Goal: Use online tool/utility

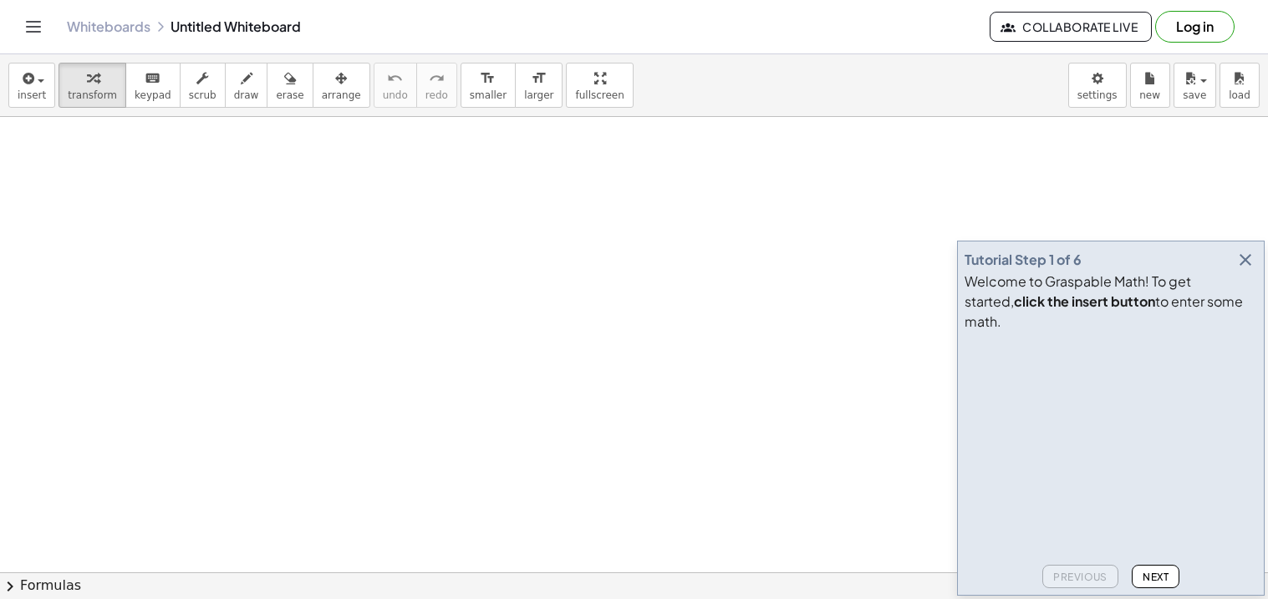
click at [1249, 270] on icon "button" at bounding box center [1245, 260] width 20 height 20
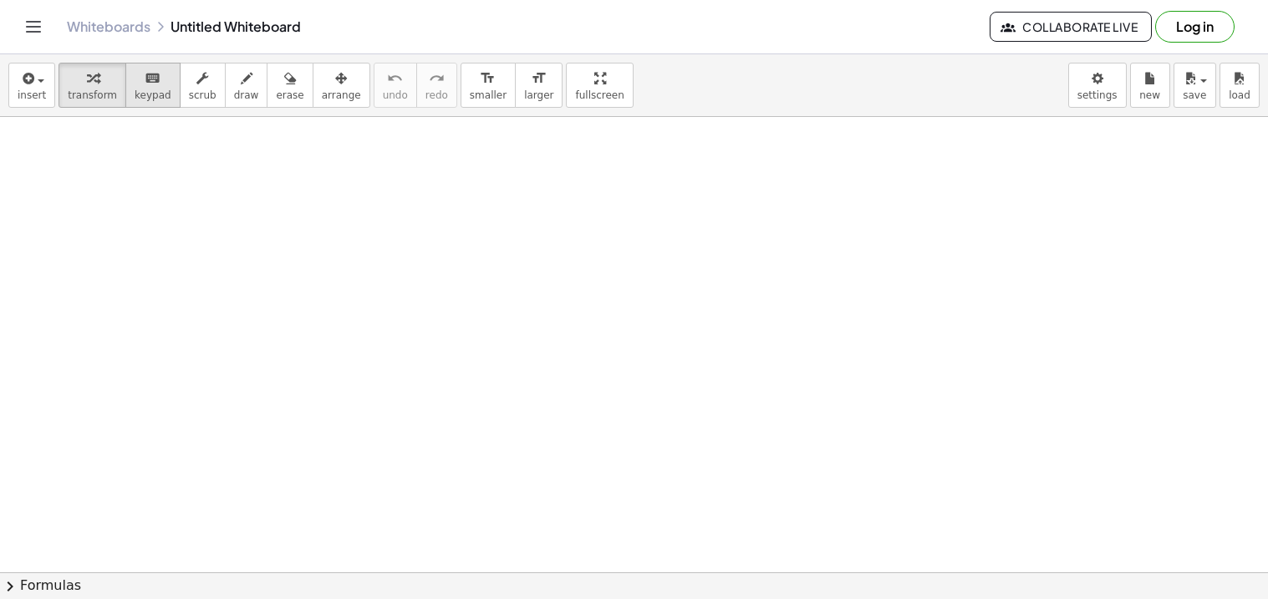
click at [146, 85] on icon "keyboard" at bounding box center [153, 79] width 16 height 20
click at [155, 86] on div "keyboard" at bounding box center [153, 78] width 37 height 20
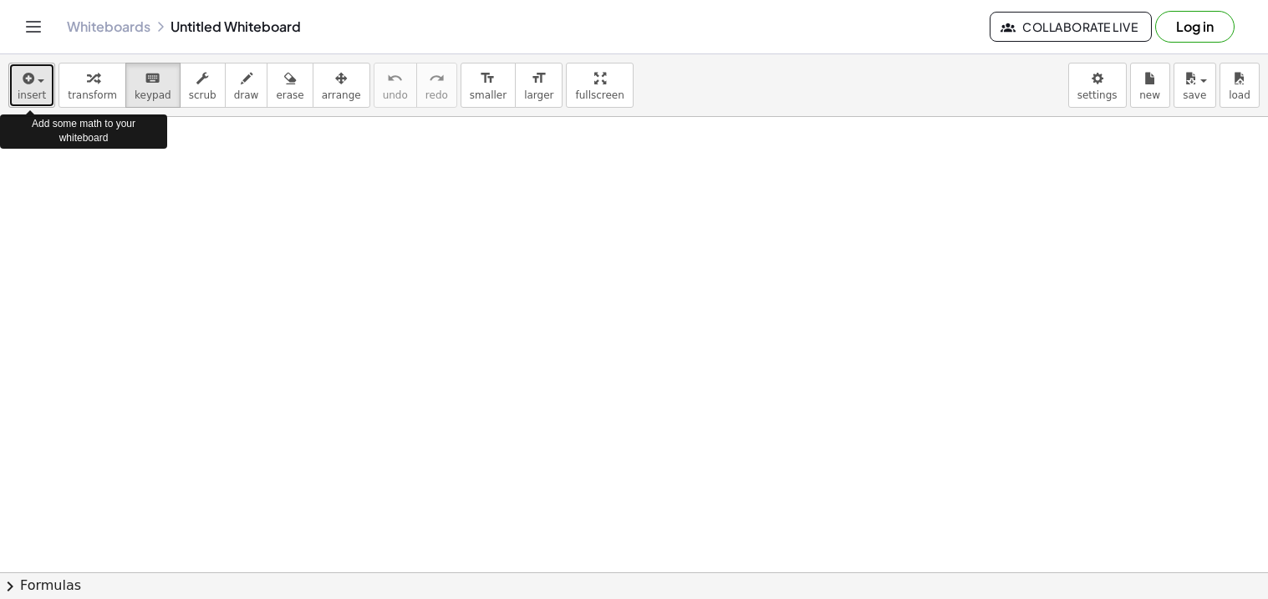
click at [28, 88] on icon "button" at bounding box center [26, 79] width 15 height 20
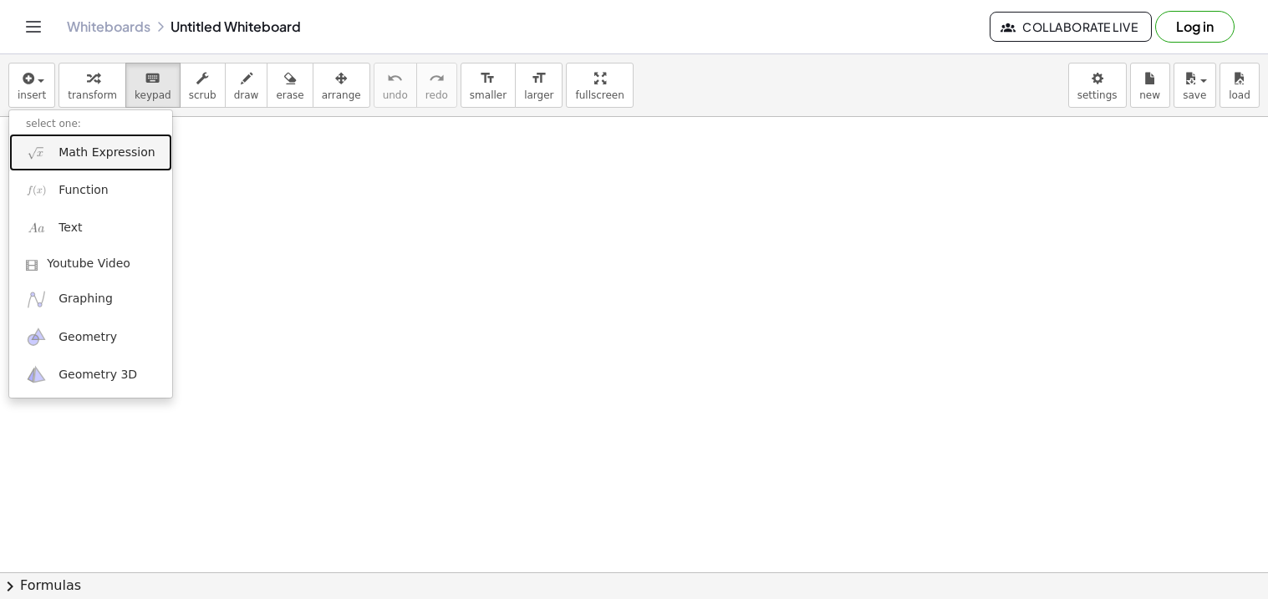
click at [90, 145] on span "Math Expression" at bounding box center [106, 153] width 96 height 17
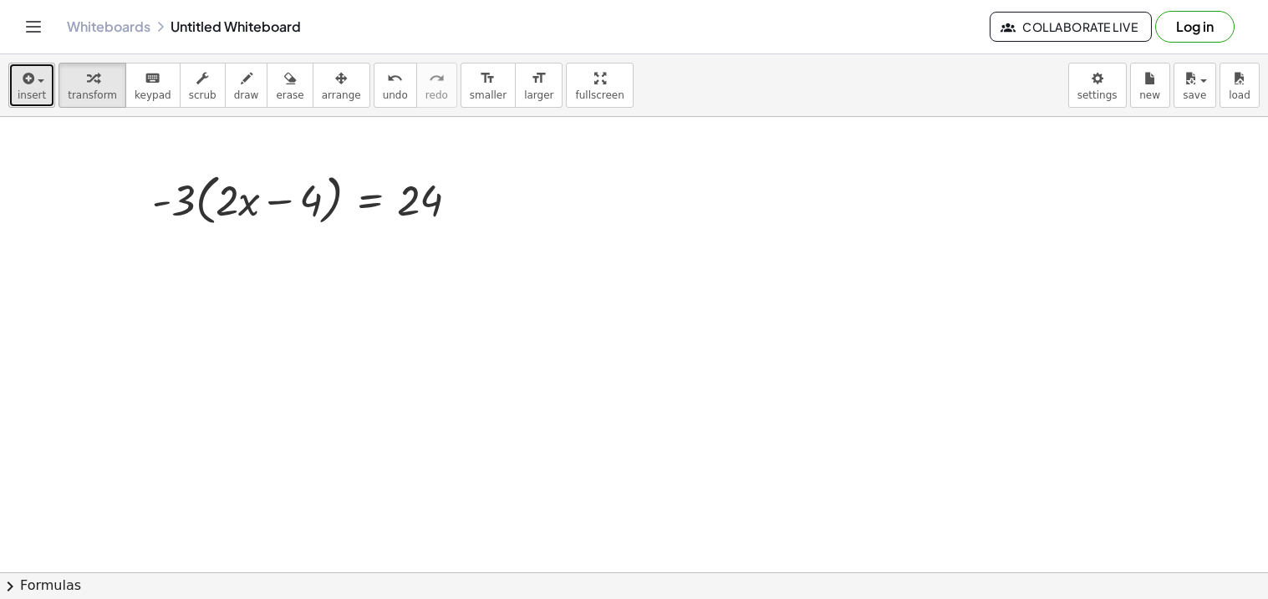
click at [34, 83] on span "button" at bounding box center [35, 80] width 3 height 12
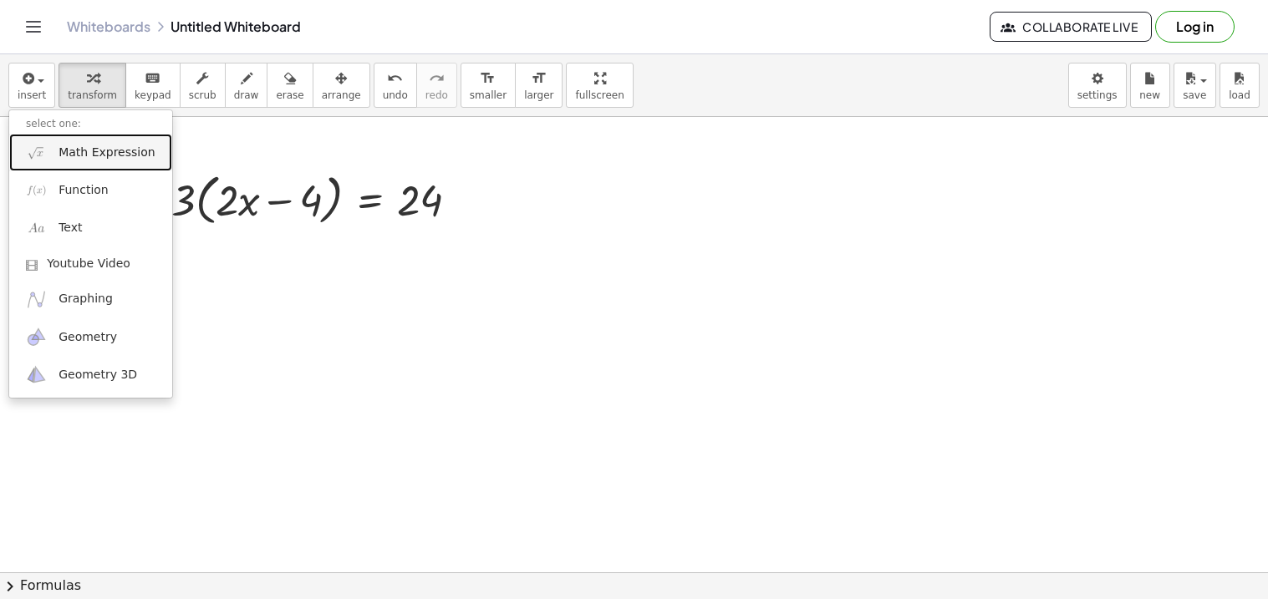
click at [87, 151] on span "Math Expression" at bounding box center [106, 153] width 96 height 17
